Goal: Transaction & Acquisition: Obtain resource

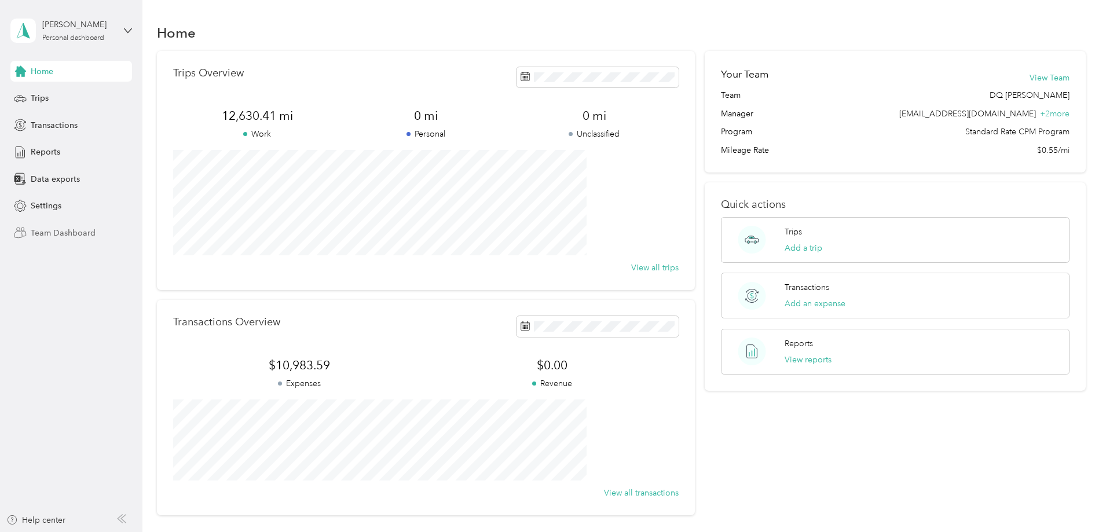
click at [47, 232] on span "Team Dashboard" at bounding box center [63, 233] width 65 height 12
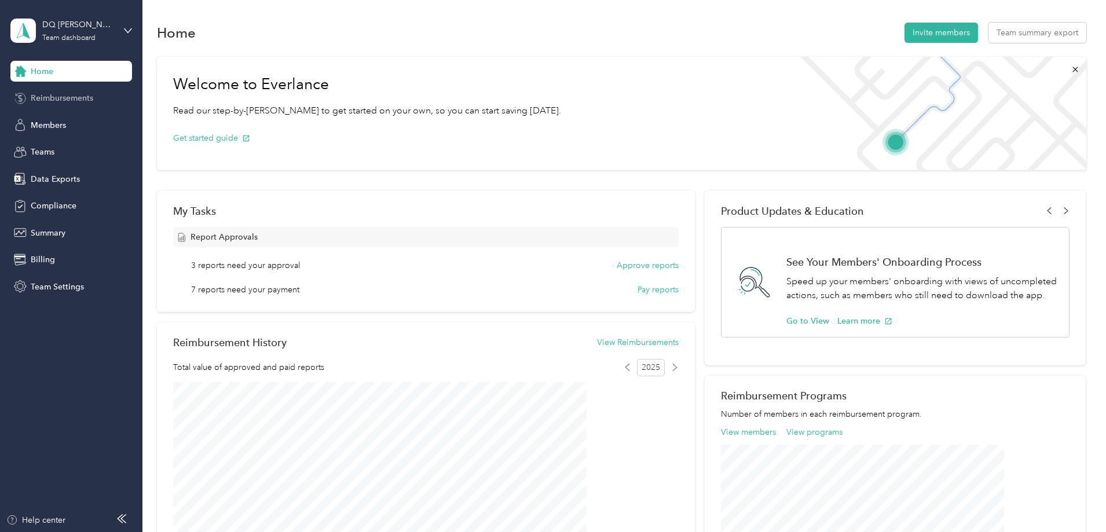
click at [71, 94] on span "Reimbursements" at bounding box center [62, 98] width 63 height 12
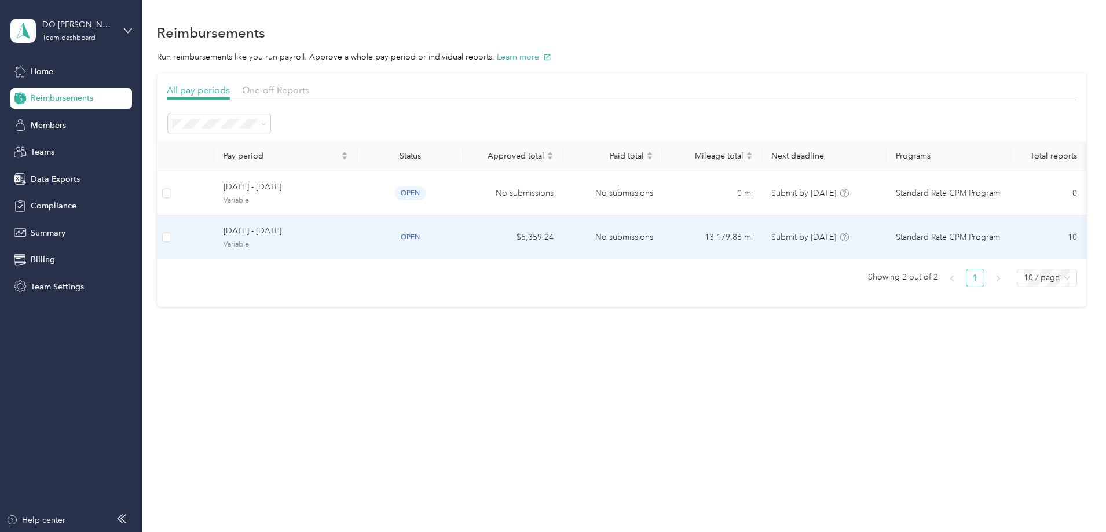
click at [439, 232] on div "open" at bounding box center [409, 236] width 87 height 13
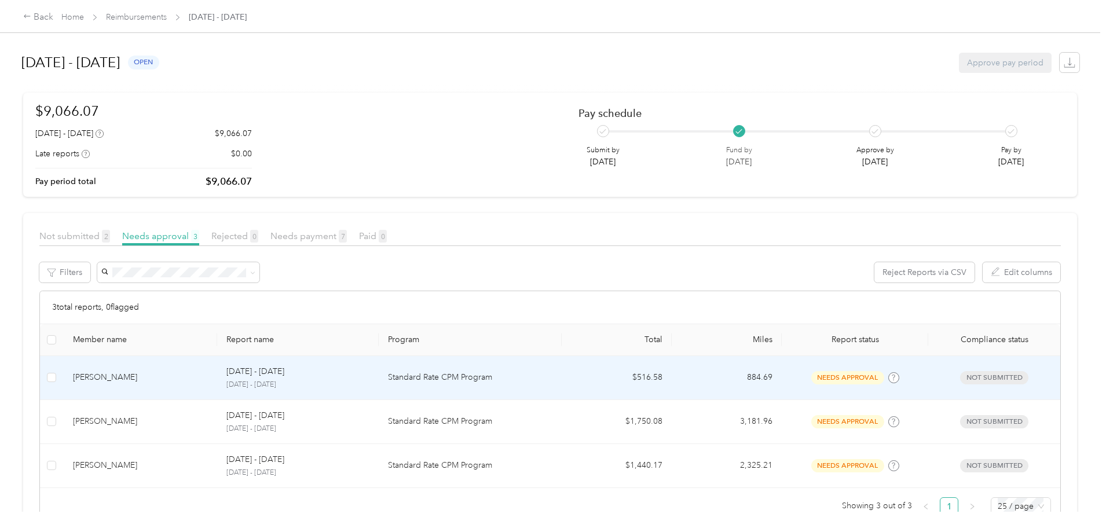
click at [548, 377] on p "Standard Rate CPM Program" at bounding box center [470, 377] width 164 height 13
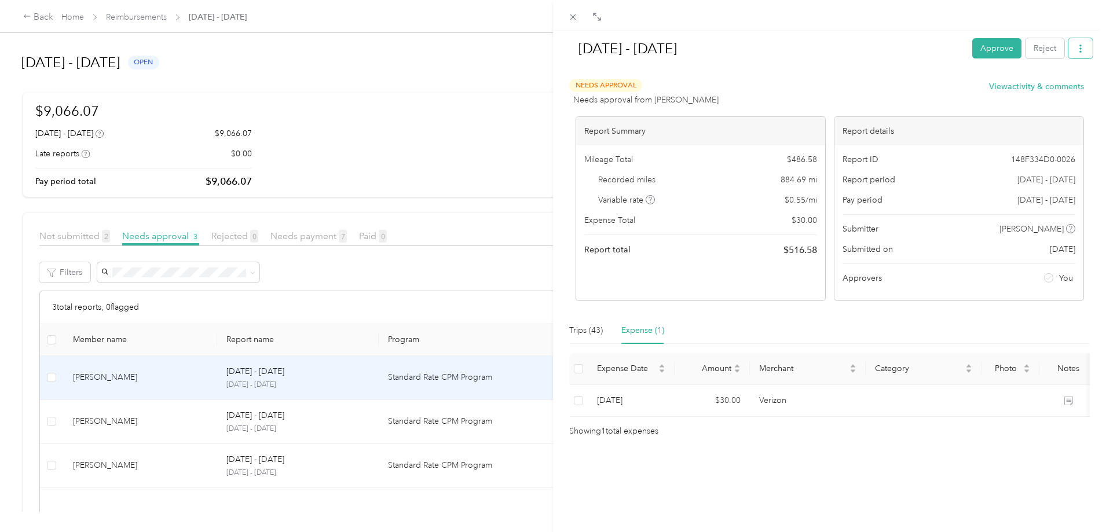
click at [1076, 45] on icon "button" at bounding box center [1080, 49] width 8 height 8
click at [1044, 90] on span "Download" at bounding box center [1038, 91] width 38 height 12
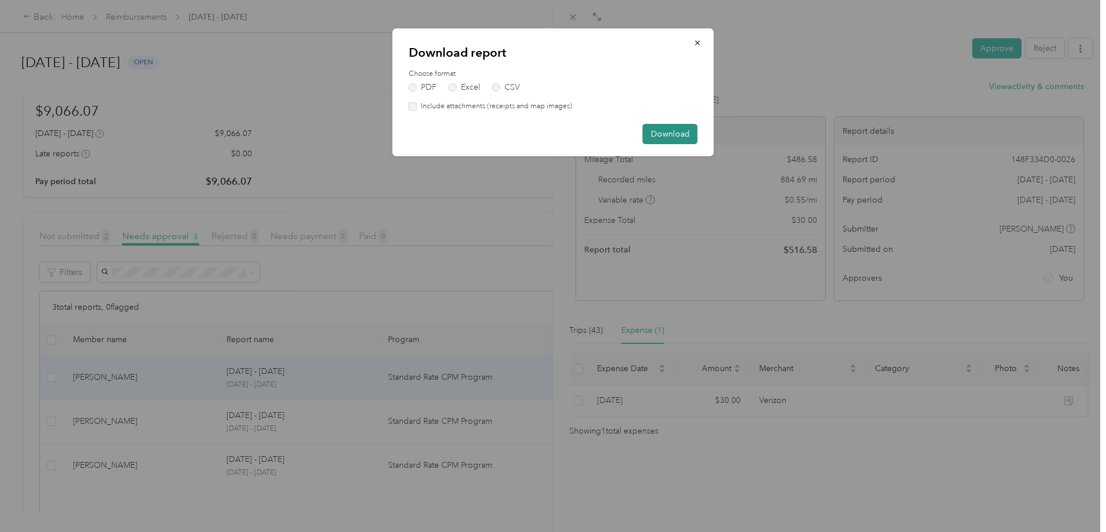
click at [662, 129] on button "Download" at bounding box center [670, 134] width 55 height 20
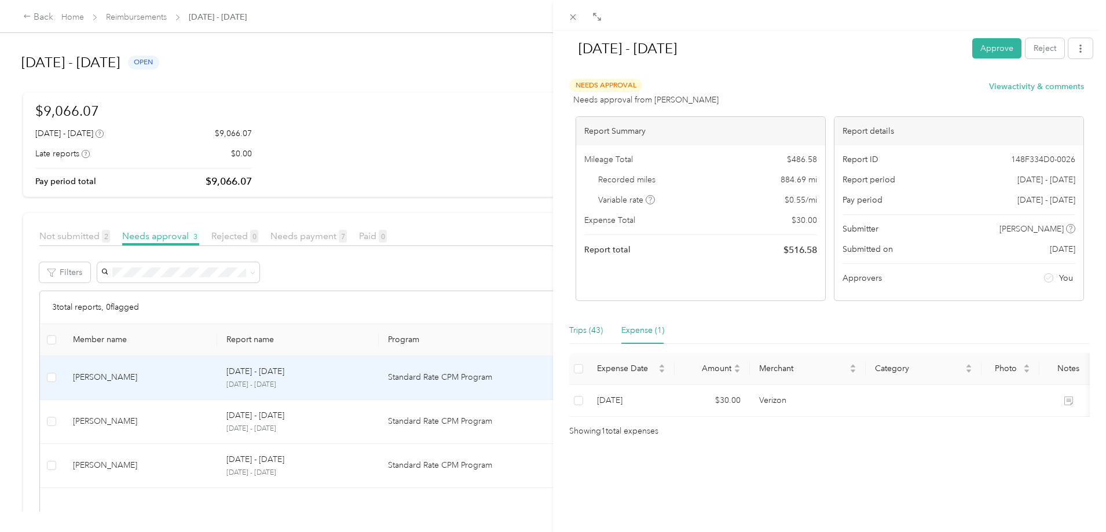
click at [587, 333] on div "Trips (43)" at bounding box center [586, 330] width 34 height 13
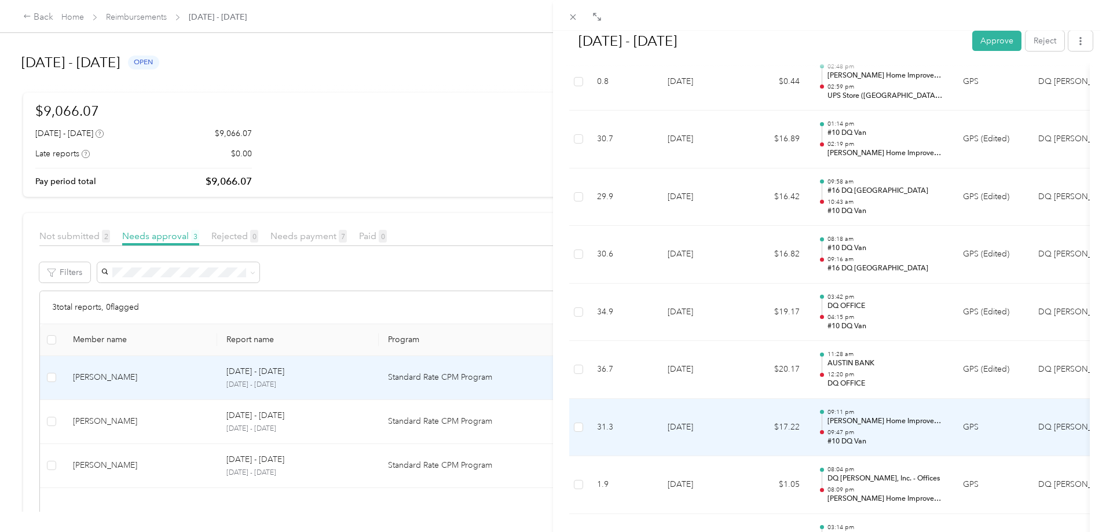
scroll to position [2425, 0]
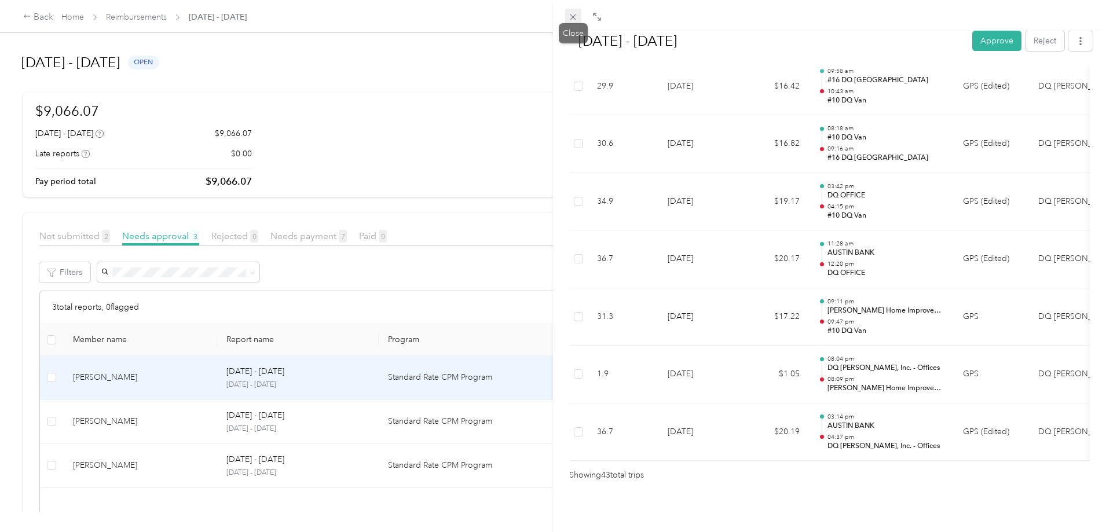
click at [574, 18] on icon at bounding box center [573, 17] width 6 height 6
